Goal: Transaction & Acquisition: Purchase product/service

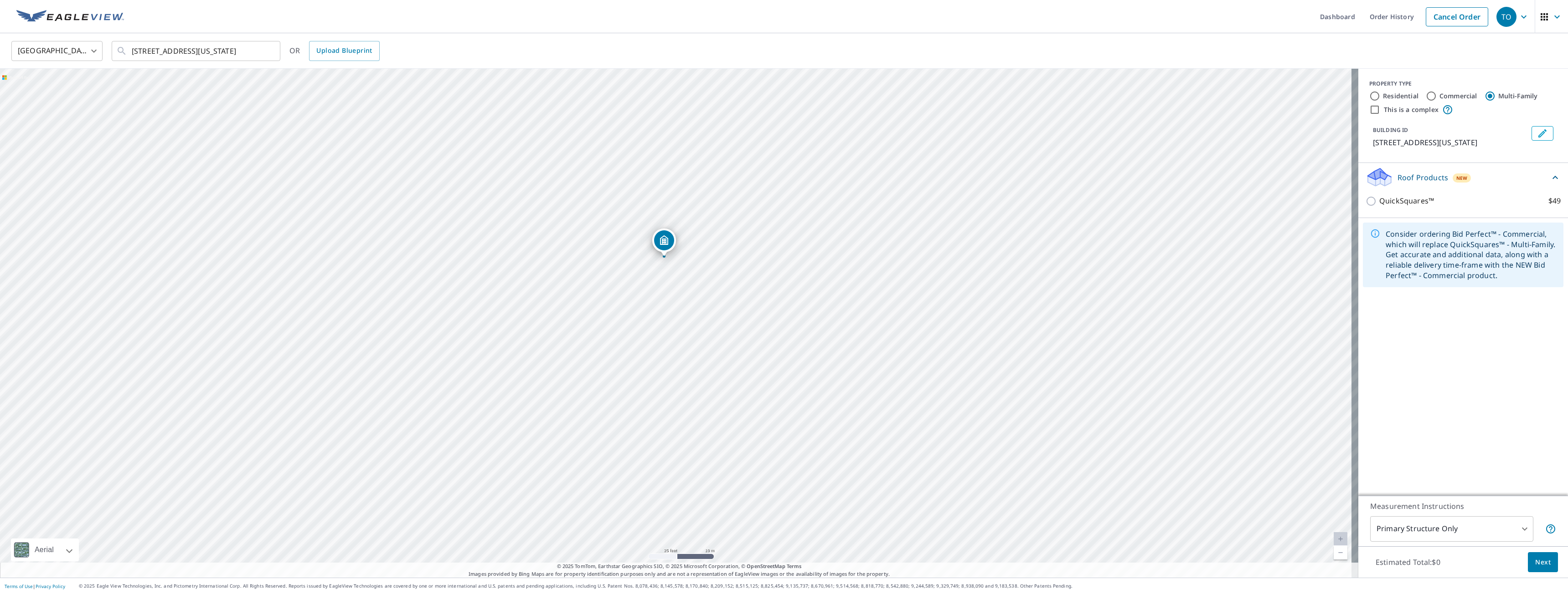
drag, startPoint x: 730, startPoint y: 239, endPoint x: 665, endPoint y: 241, distance: 65.0
drag, startPoint x: 675, startPoint y: 309, endPoint x: 739, endPoint y: 307, distance: 64.0
drag, startPoint x: 674, startPoint y: 310, endPoint x: 729, endPoint y: 313, distance: 55.1
click at [1166, 97] on div "Residential" at bounding box center [1393, 96] width 49 height 11
click at [1166, 95] on input "Residential" at bounding box center [1374, 96] width 11 height 11
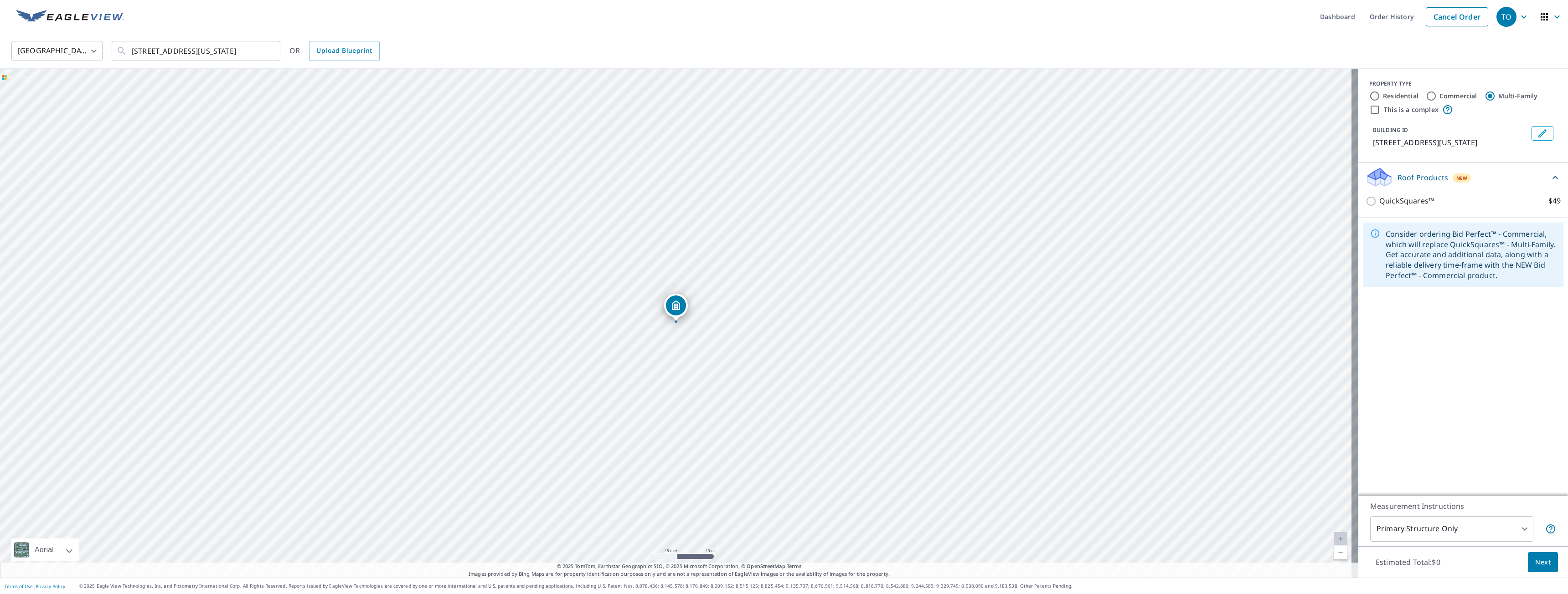
radio input "true"
type input "1"
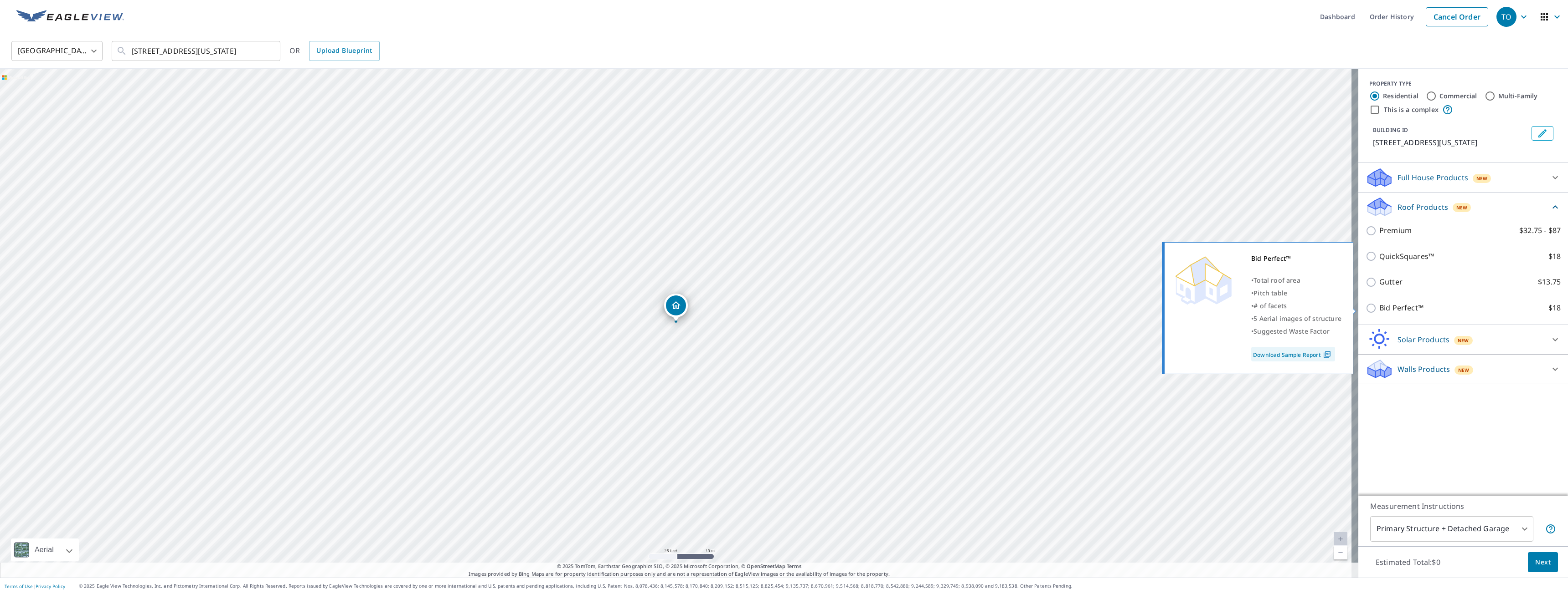
click at [1166, 309] on input "Bid Perfect™ $18" at bounding box center [1372, 308] width 14 height 11
checkbox input "true"
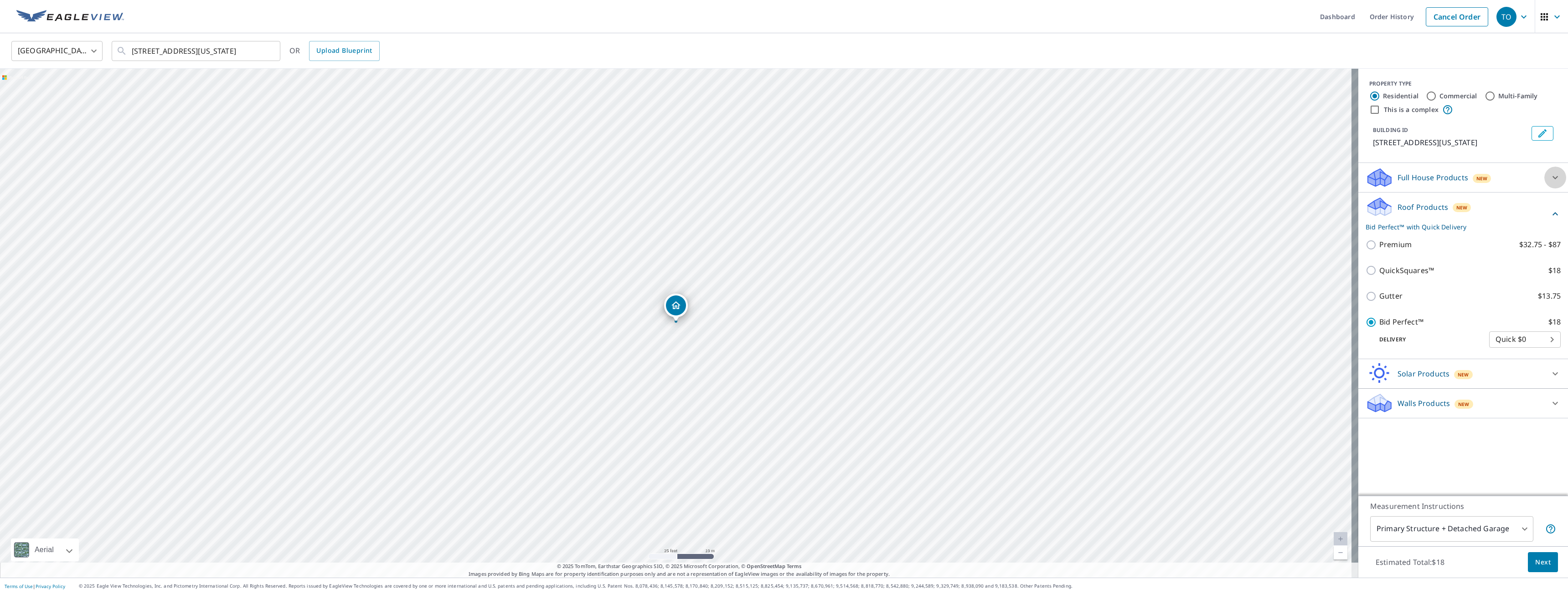
click at [1166, 174] on icon at bounding box center [1555, 177] width 11 height 11
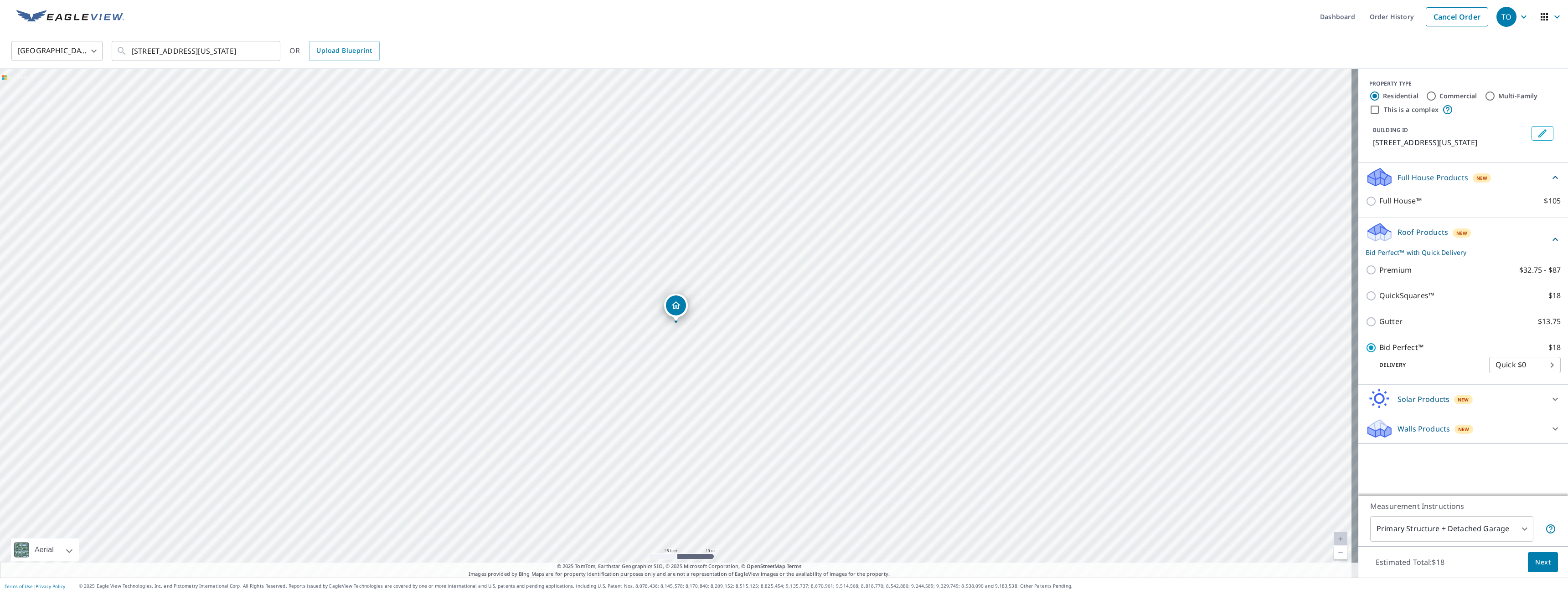
click at [1166, 401] on span "New" at bounding box center [1463, 400] width 12 height 7
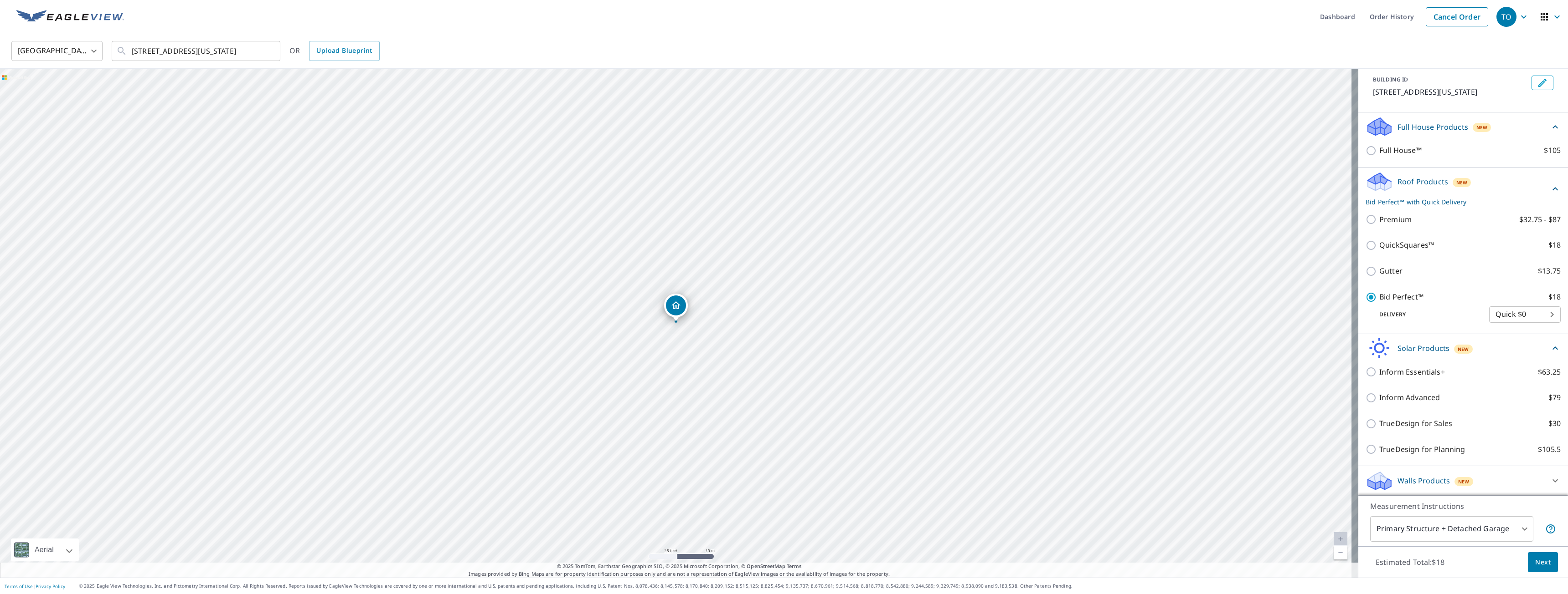
click at [1166, 485] on icon at bounding box center [1555, 481] width 11 height 11
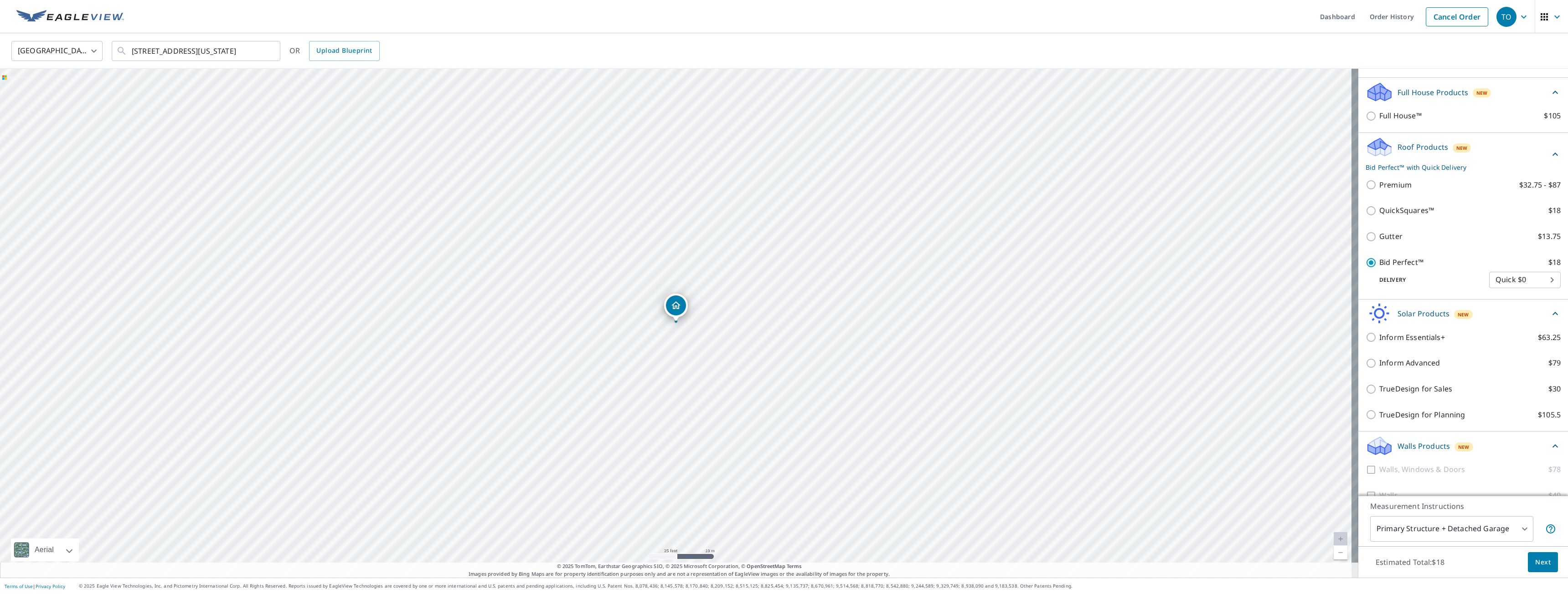
scroll to position [102, 0]
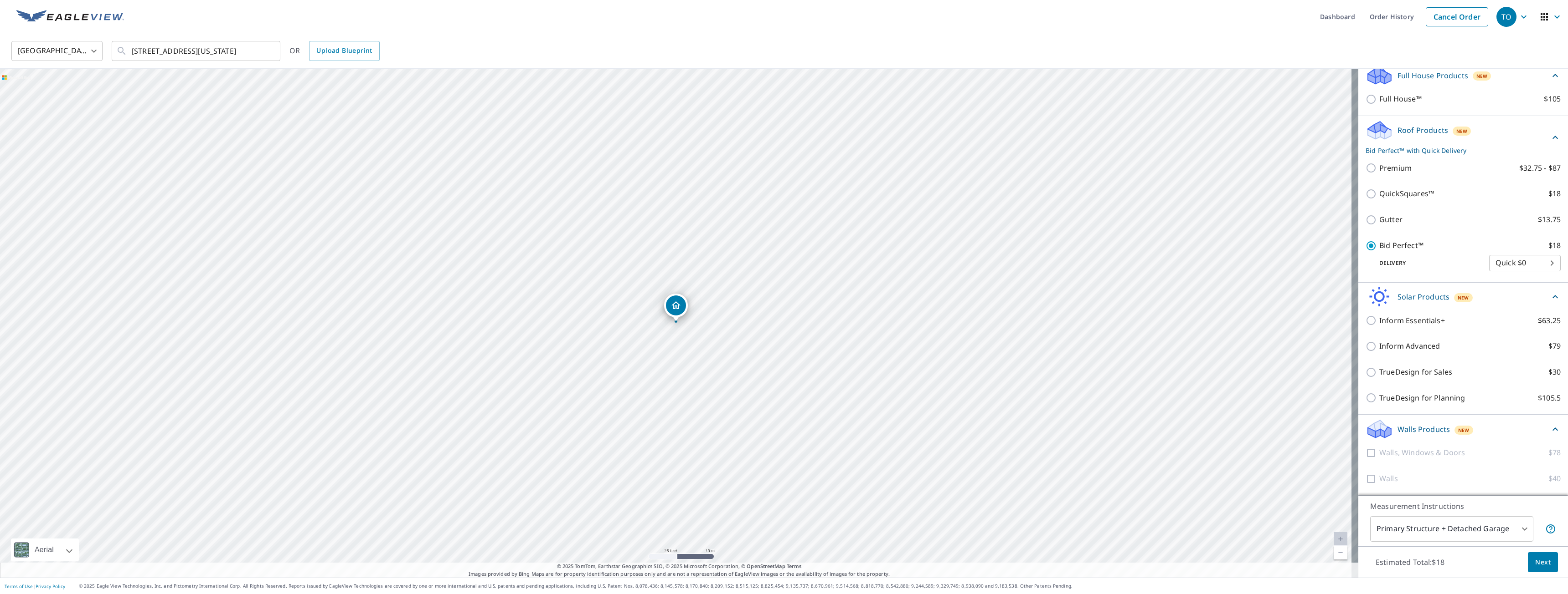
click at [1166, 260] on body "TO TO Dashboard Order History Cancel Order TO [GEOGRAPHIC_DATA] [GEOGRAPHIC_DAT…" at bounding box center [784, 297] width 1568 height 594
click at [933, 29] on div at bounding box center [784, 297] width 1568 height 594
